Goal: Information Seeking & Learning: Learn about a topic

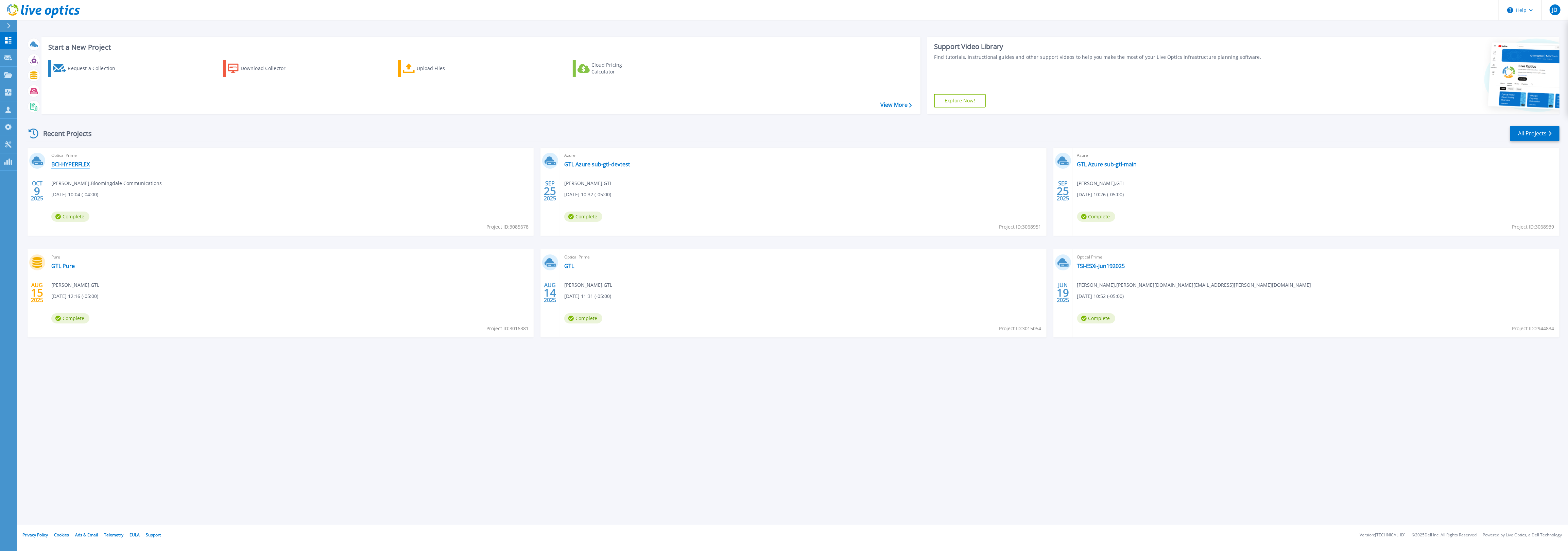
click at [77, 166] on link "BCI-HYPERFLEX" at bounding box center [70, 164] width 38 height 7
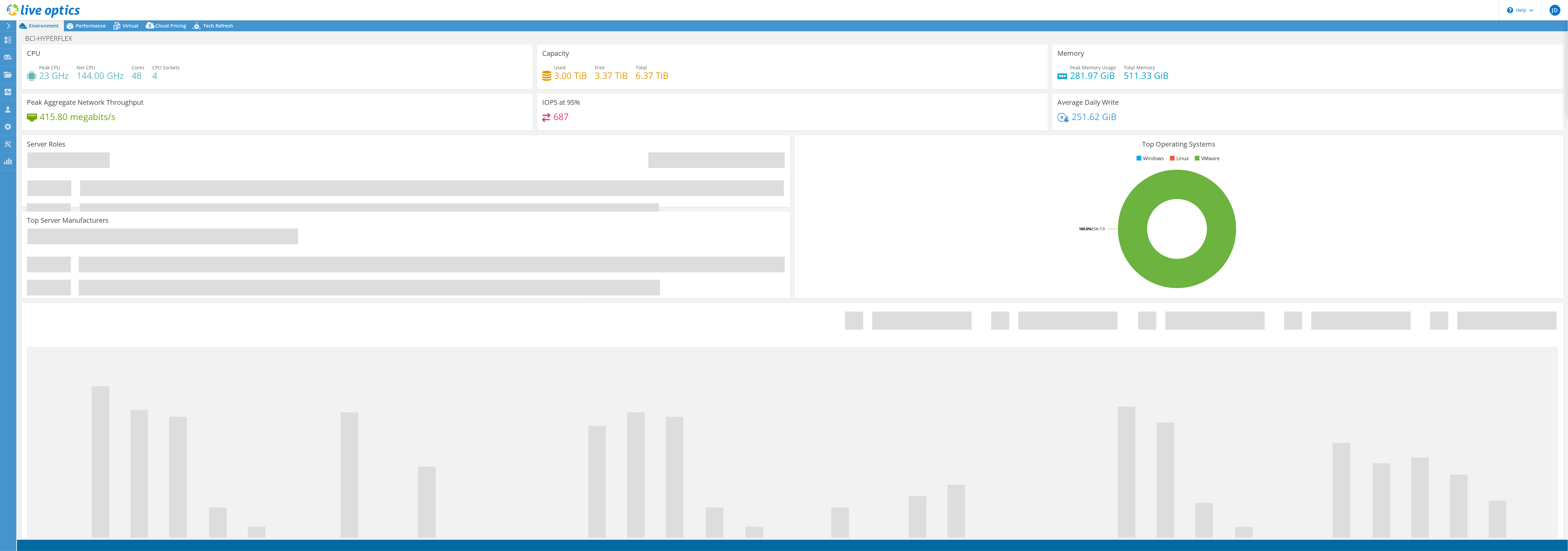
select select "USD"
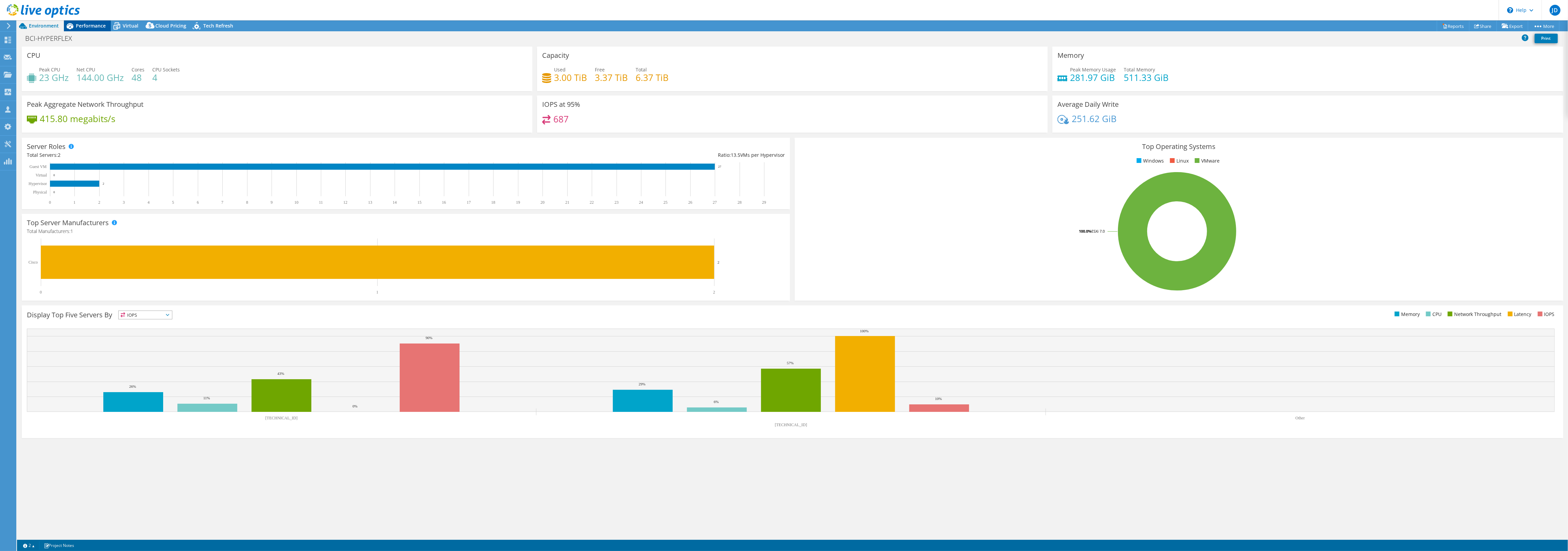
click at [88, 27] on span "Performance" at bounding box center [91, 26] width 30 height 7
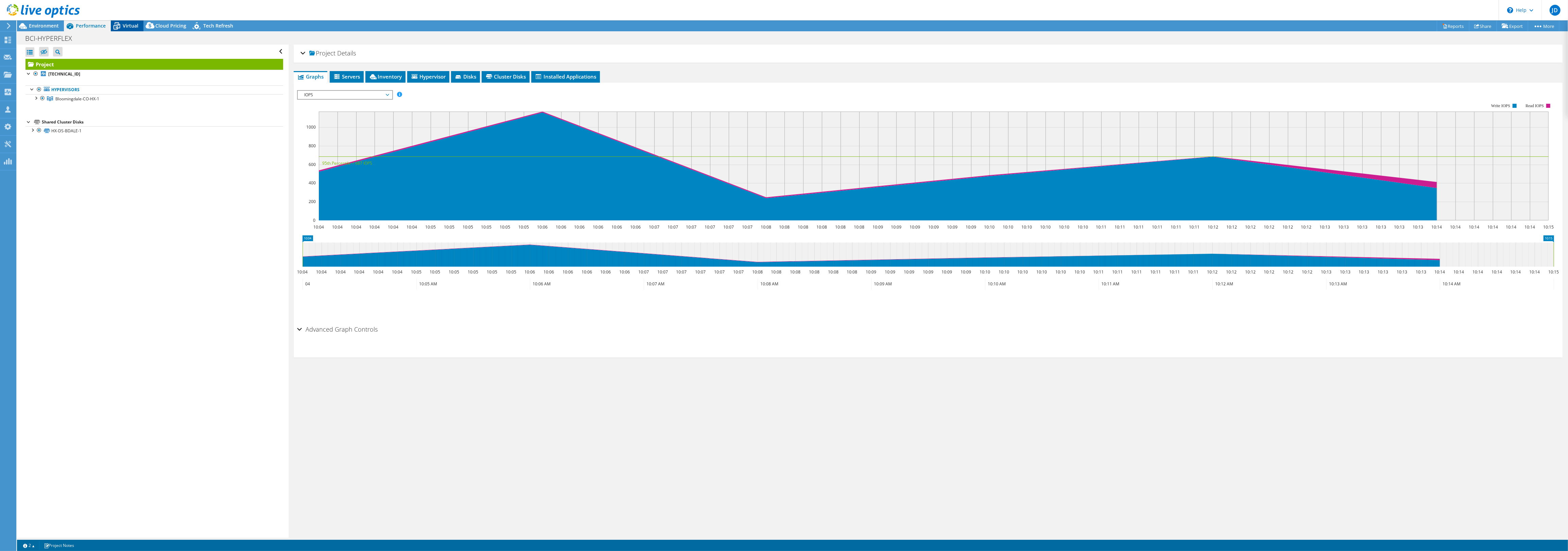
click at [119, 24] on icon at bounding box center [117, 26] width 7 height 5
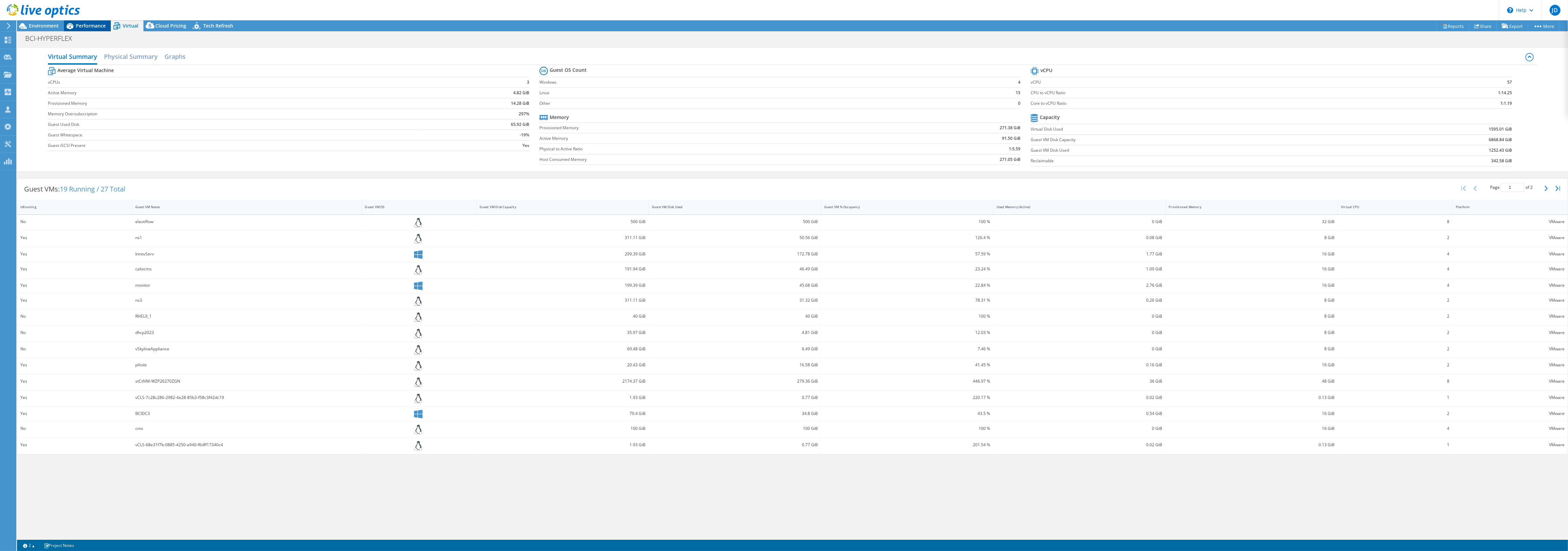
click at [93, 27] on span "Performance" at bounding box center [91, 26] width 30 height 7
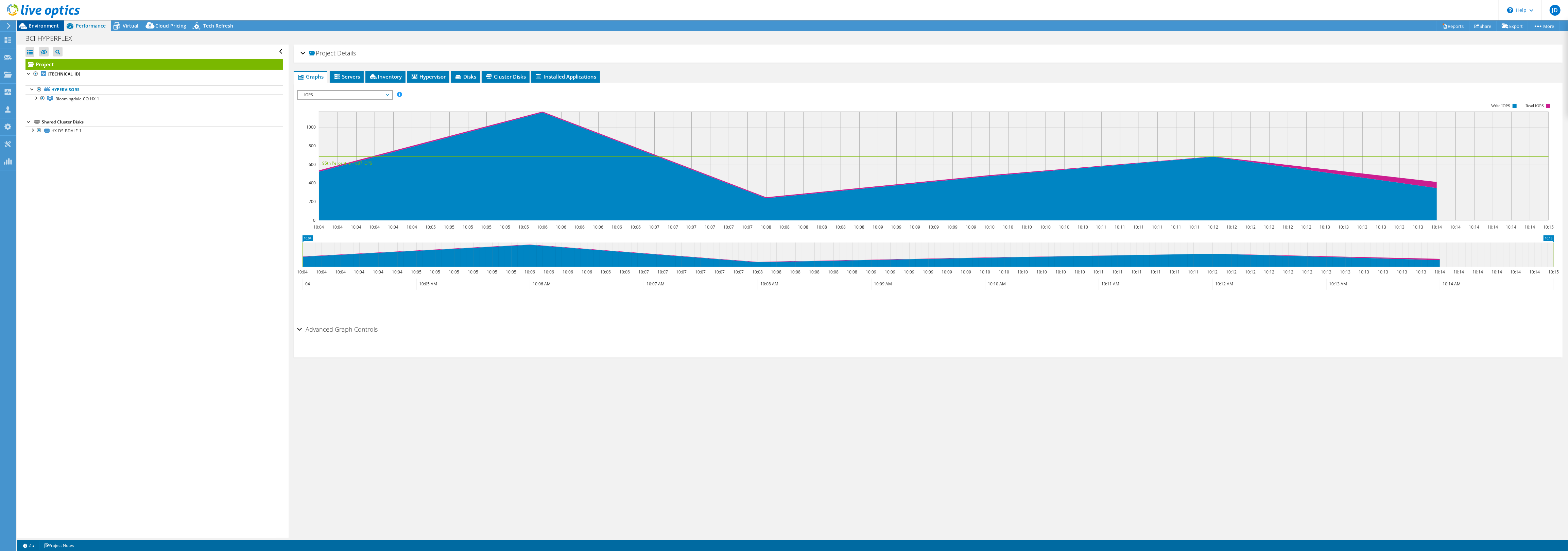
click at [47, 28] on span "Environment" at bounding box center [43, 26] width 30 height 7
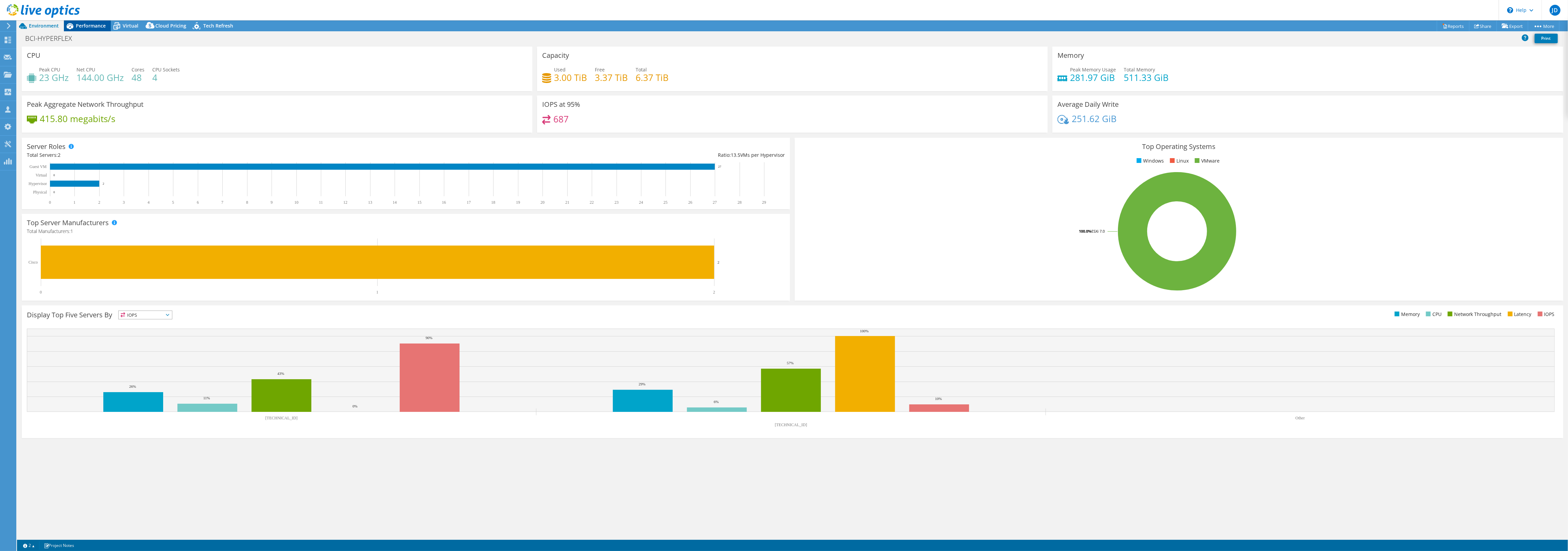
click at [82, 28] on span "Performance" at bounding box center [91, 26] width 30 height 7
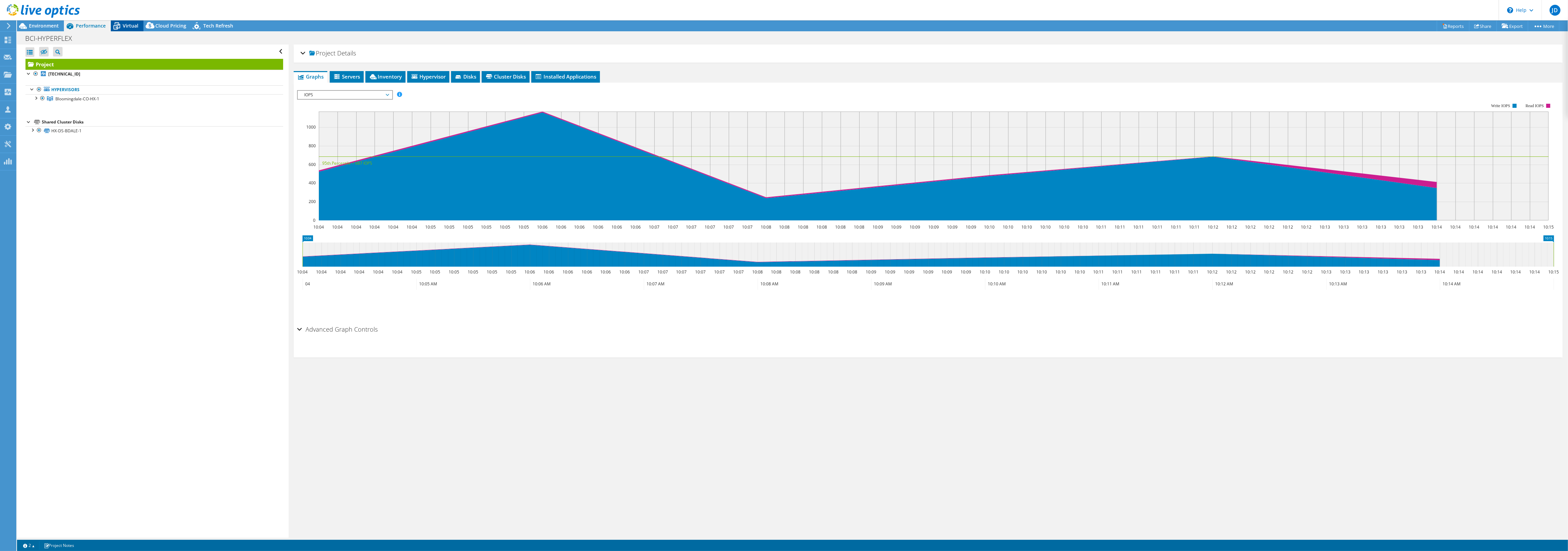
click at [123, 25] on span "Virtual" at bounding box center [131, 26] width 16 height 7
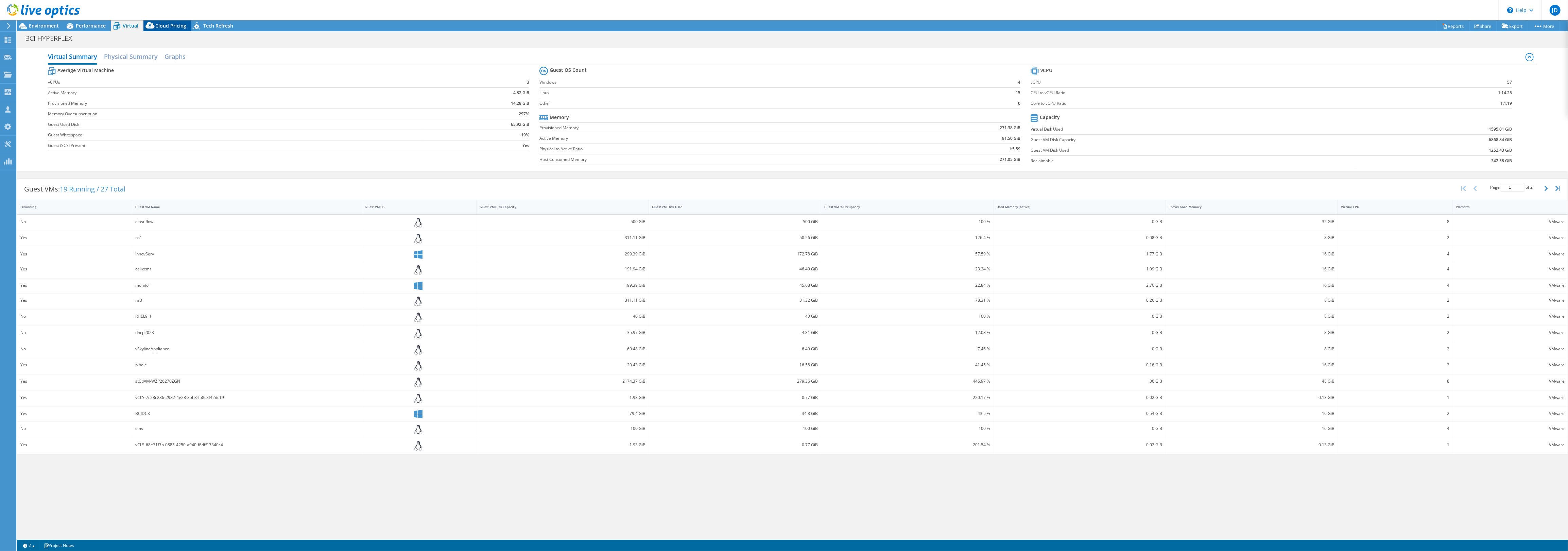
click at [163, 23] on span "Cloud Pricing" at bounding box center [170, 26] width 31 height 7
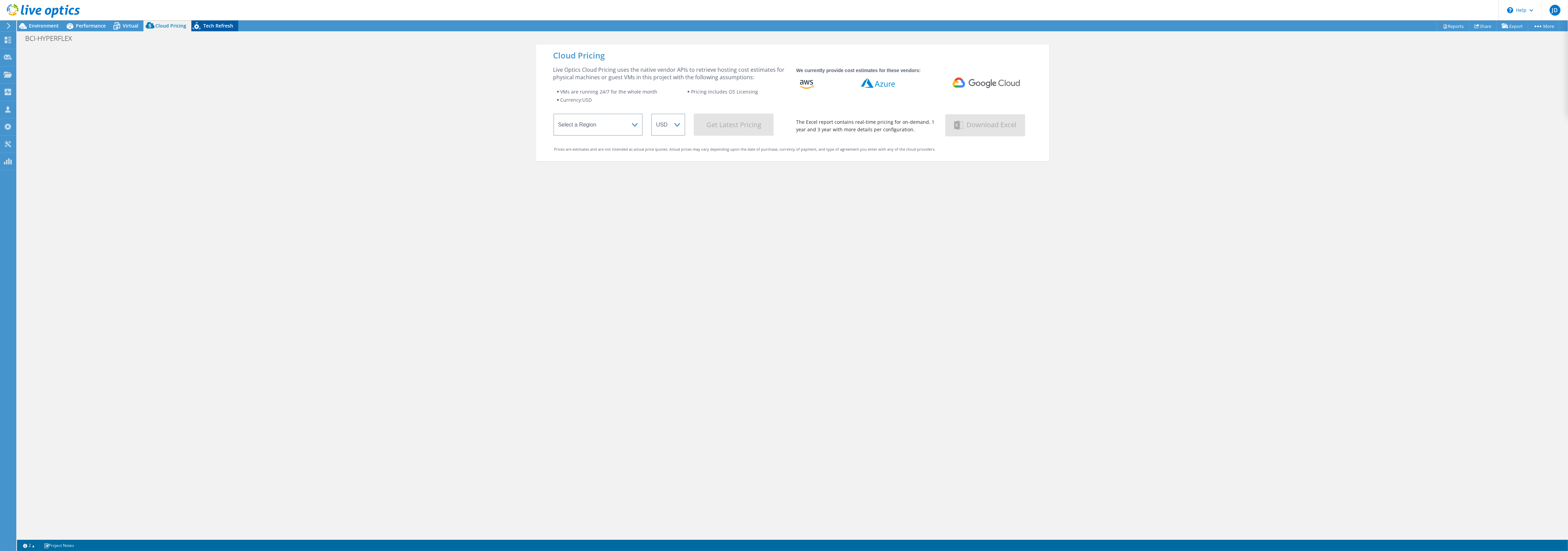
click at [229, 24] on span "Tech Refresh" at bounding box center [218, 26] width 30 height 7
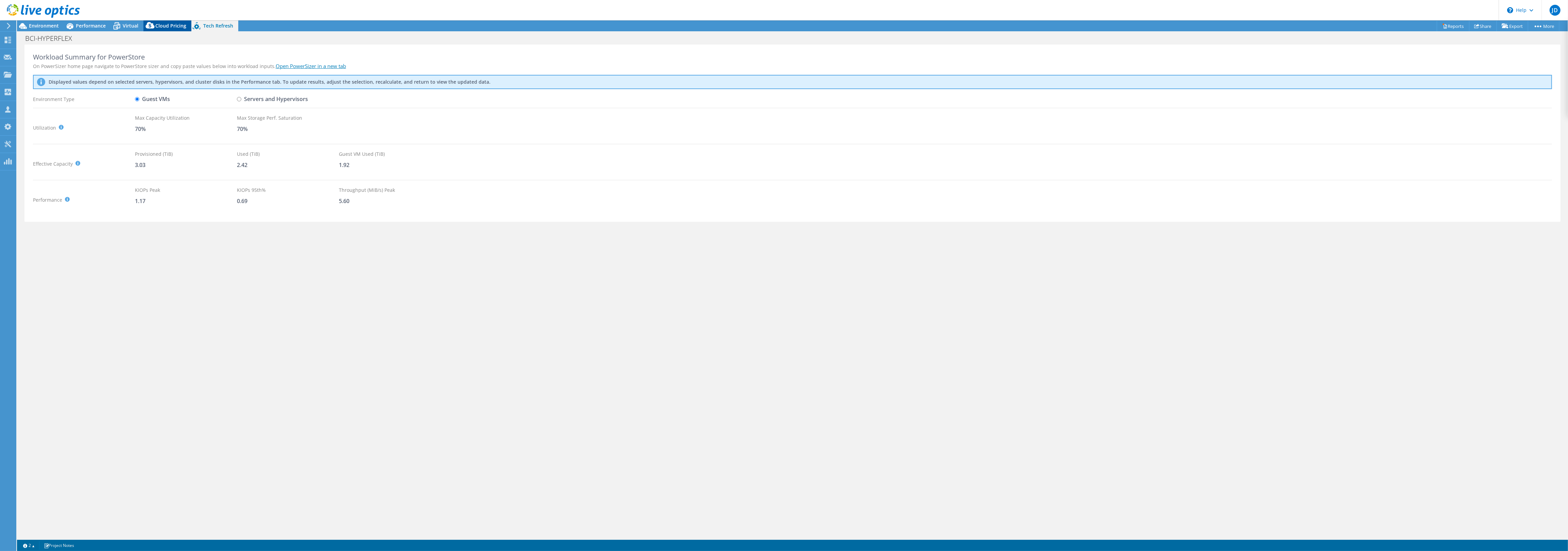
click at [175, 28] on span "Cloud Pricing" at bounding box center [170, 26] width 31 height 7
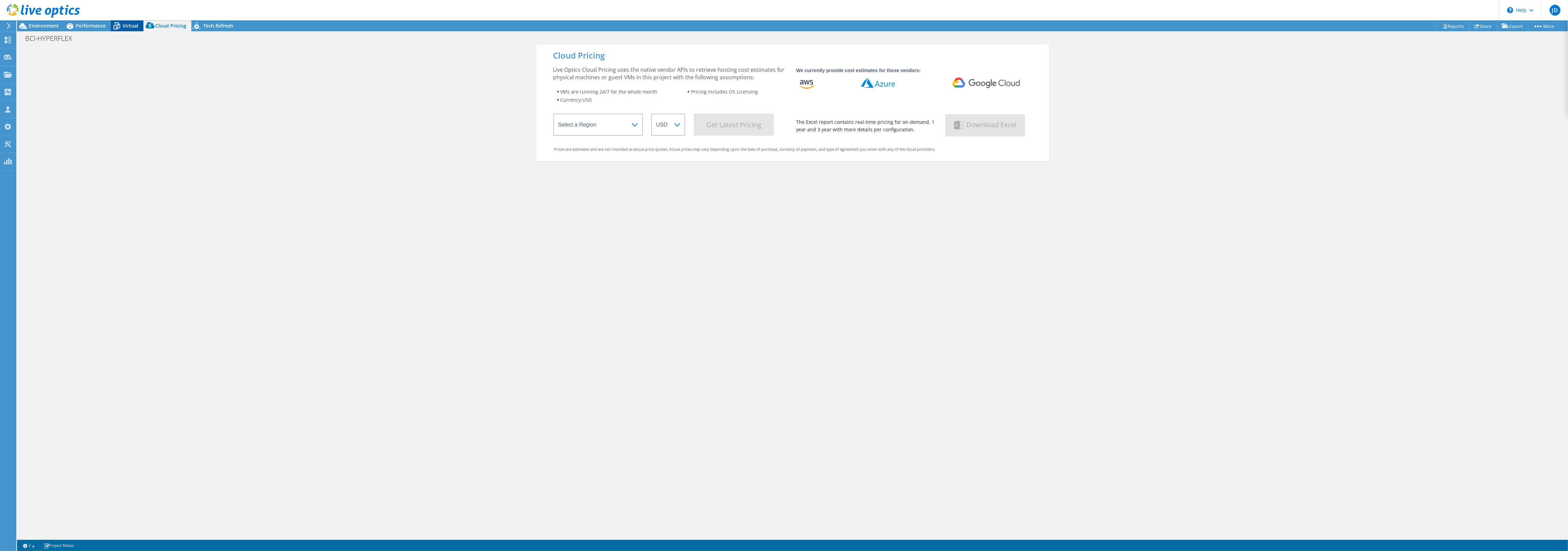
click at [124, 29] on span "Virtual" at bounding box center [131, 26] width 16 height 7
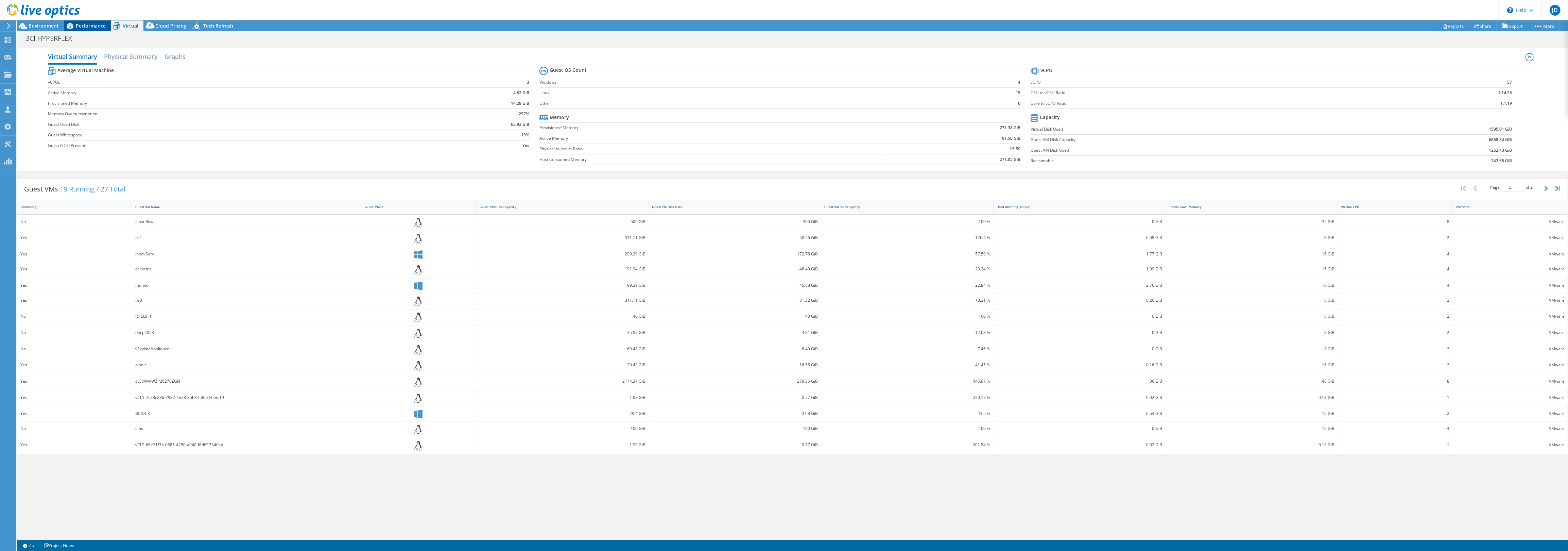
click at [94, 27] on span "Performance" at bounding box center [91, 26] width 30 height 7
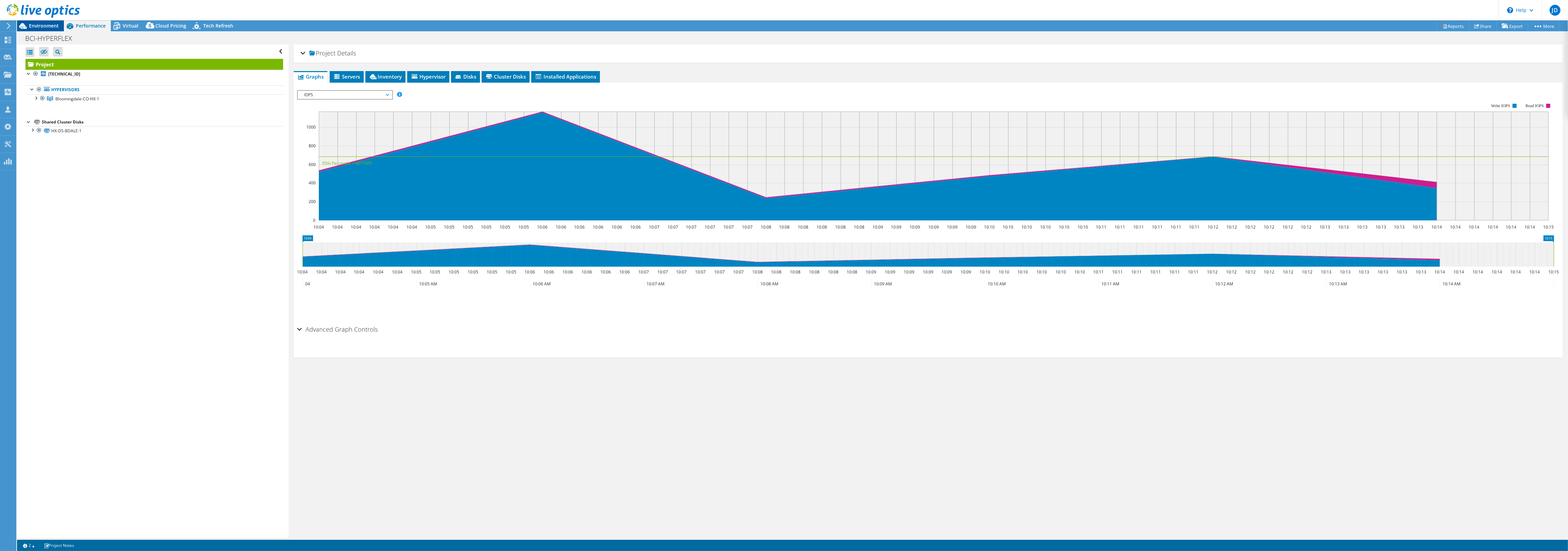
click at [48, 26] on span "Environment" at bounding box center [43, 26] width 30 height 7
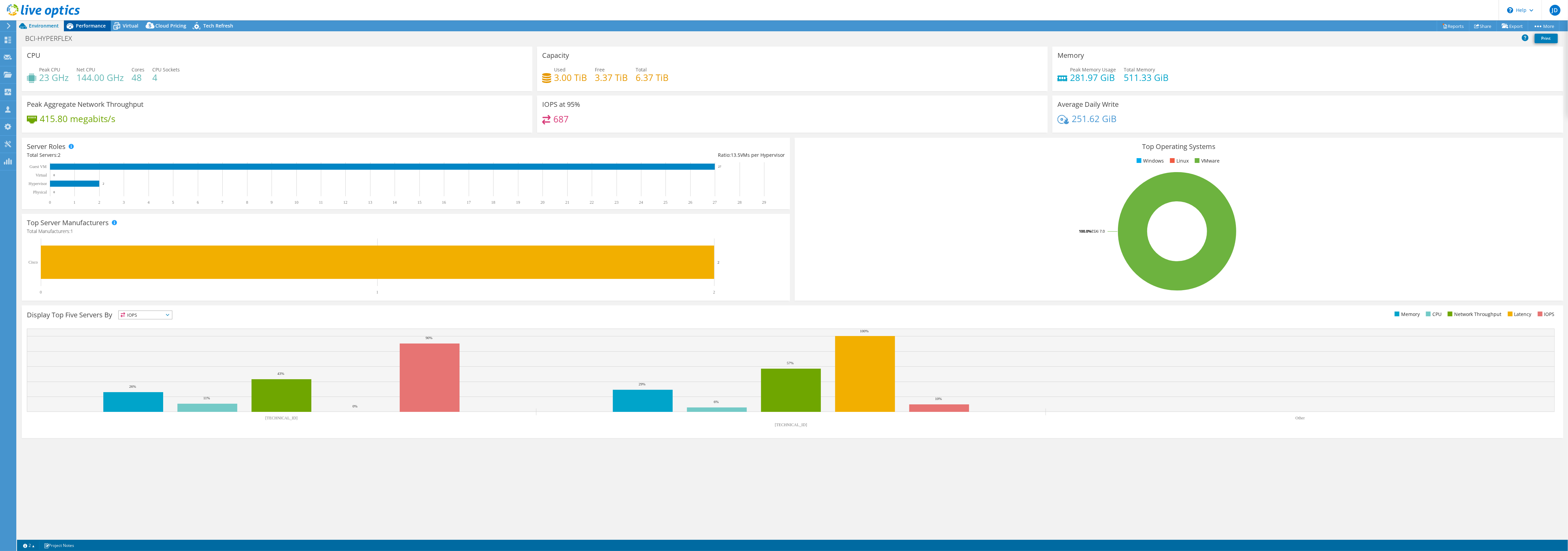
click at [84, 26] on span "Performance" at bounding box center [91, 26] width 30 height 7
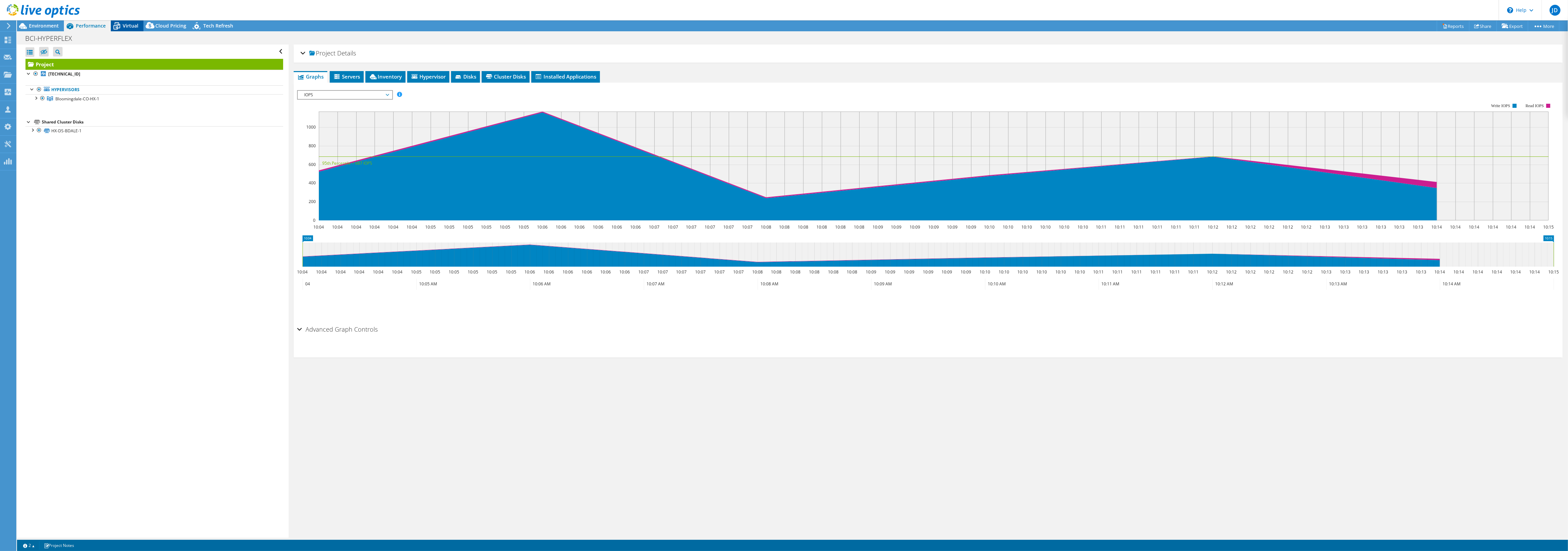
click at [122, 24] on icon at bounding box center [117, 26] width 12 height 12
